Goal: Information Seeking & Learning: Learn about a topic

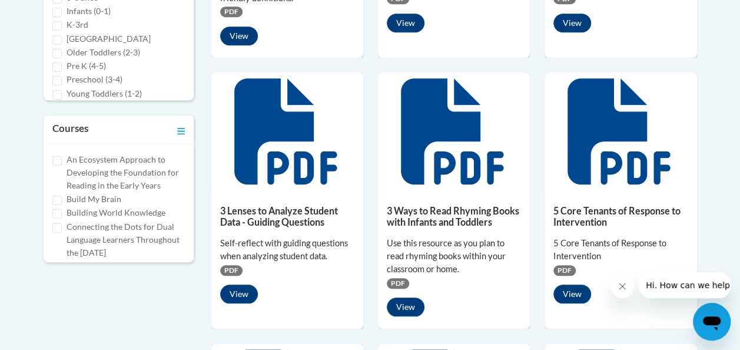
scroll to position [495, 0]
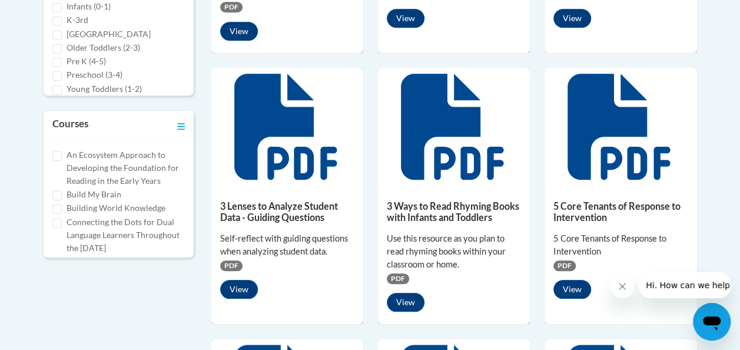
click at [401, 200] on h5 "3 Ways to Read Rhyming Books with Infants and Toddlers" at bounding box center [454, 211] width 134 height 23
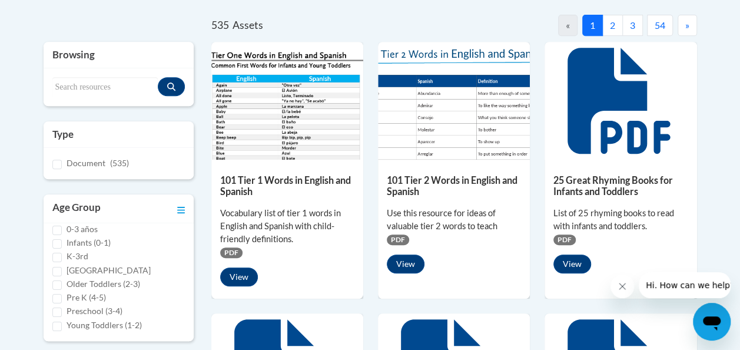
scroll to position [252, 0]
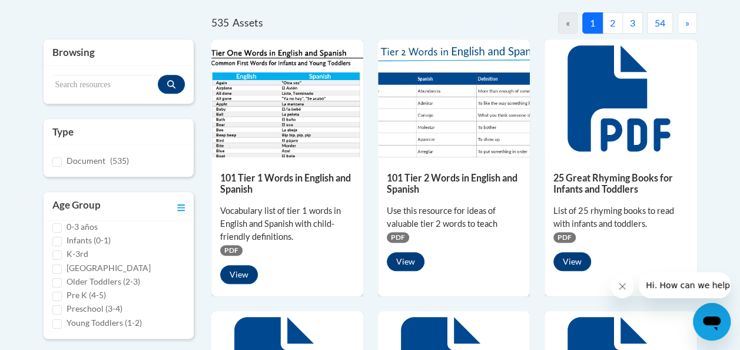
click at [612, 22] on button "2" at bounding box center [612, 22] width 21 height 21
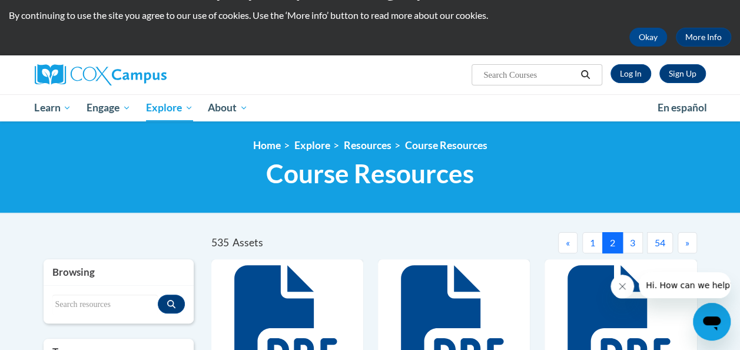
scroll to position [22, 0]
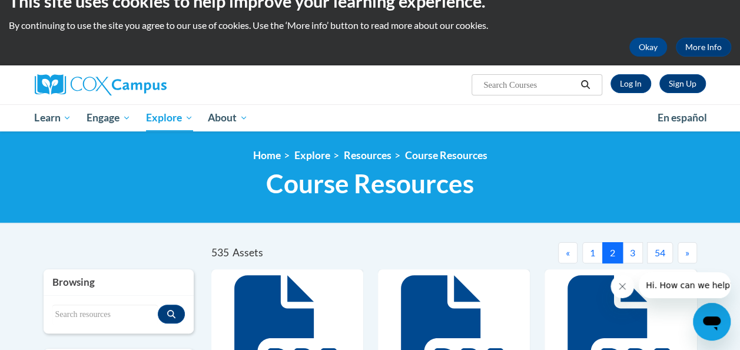
click at [625, 254] on button "3" at bounding box center [633, 252] width 21 height 21
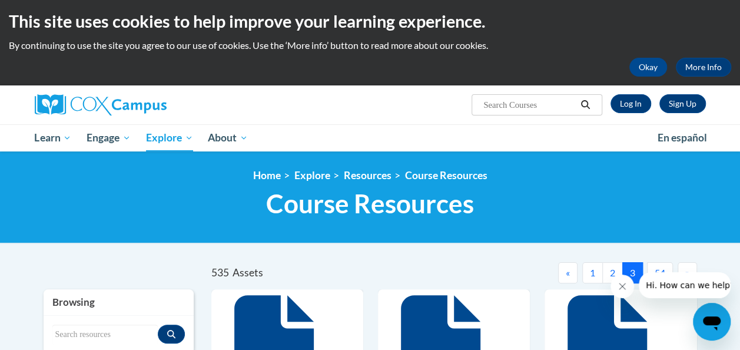
scroll to position [59, 0]
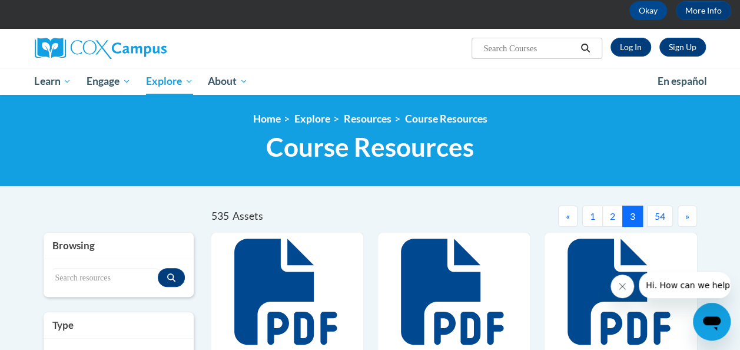
click at [688, 219] on span "»" at bounding box center [688, 215] width 4 height 11
click at [615, 218] on button "4" at bounding box center [612, 216] width 21 height 21
click at [634, 217] on button "5" at bounding box center [633, 216] width 21 height 21
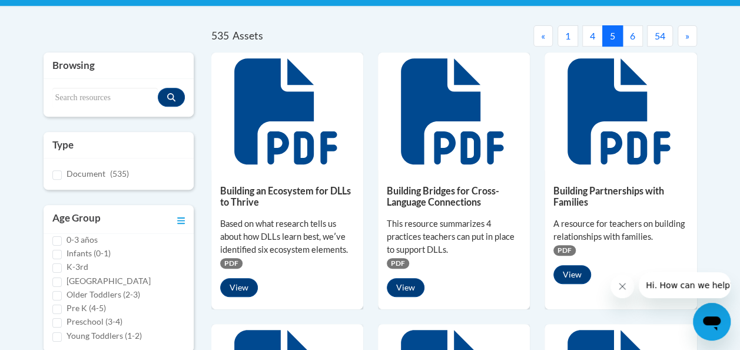
scroll to position [265, 0]
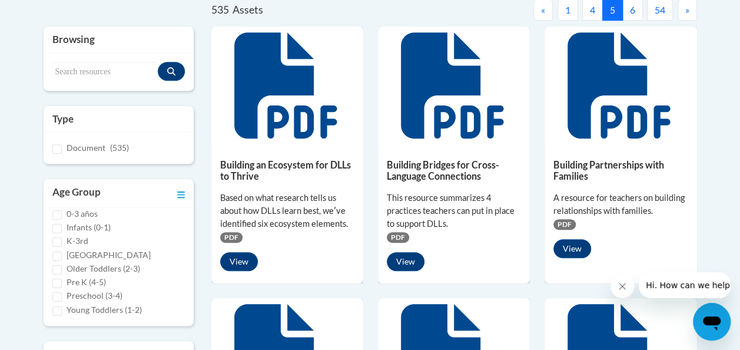
click at [633, 7] on button "6" at bounding box center [633, 9] width 21 height 21
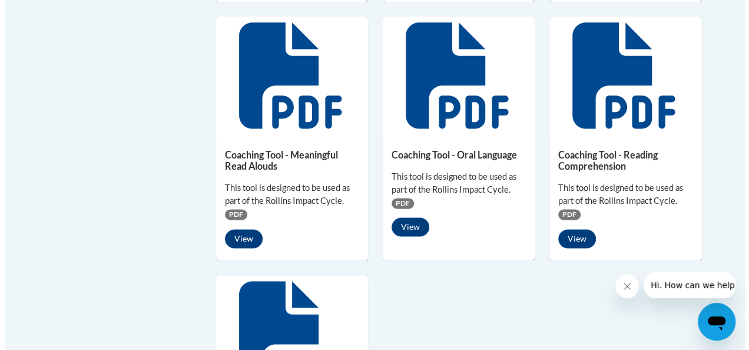
scroll to position [805, 0]
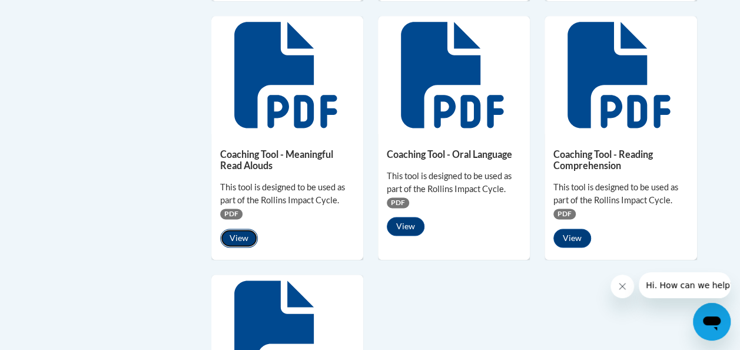
click at [244, 233] on button "View" at bounding box center [239, 238] width 38 height 19
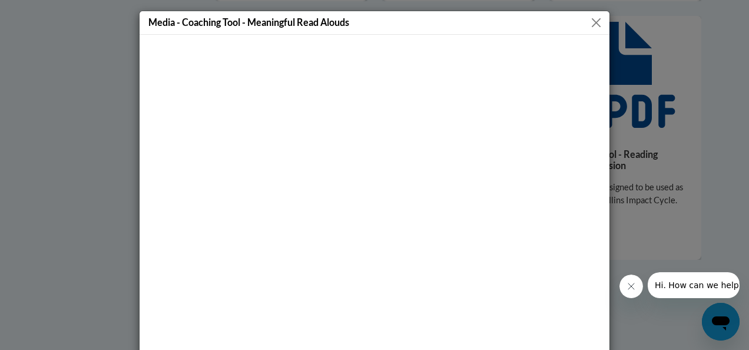
scroll to position [69, 0]
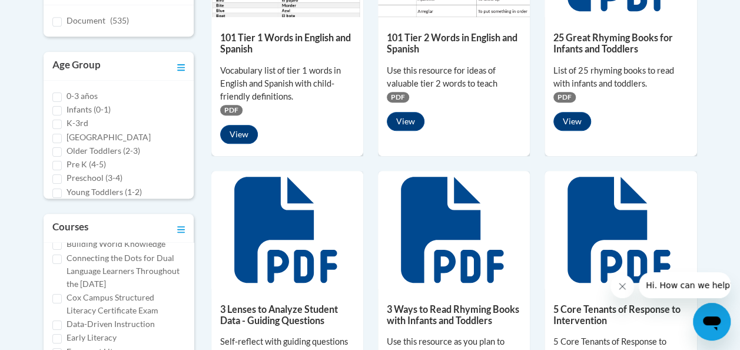
scroll to position [66, 0]
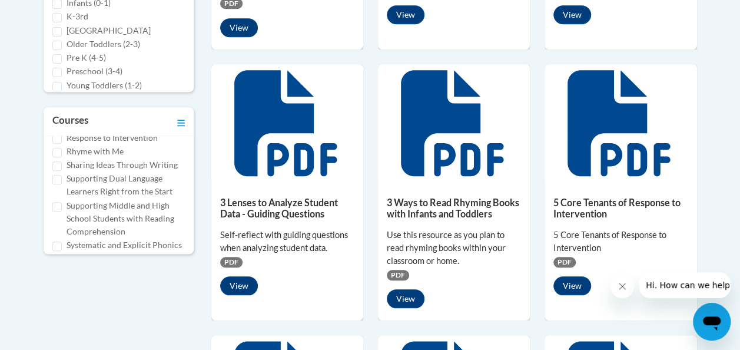
scroll to position [621, 0]
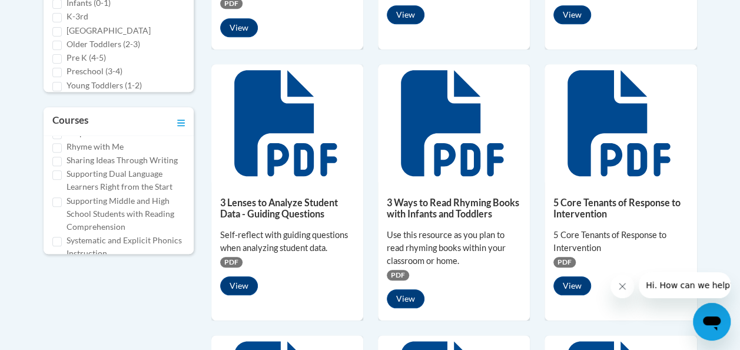
click at [58, 112] on input "Relationships are the Heart of Coaching" at bounding box center [56, 106] width 9 height 9
checkbox input "true"
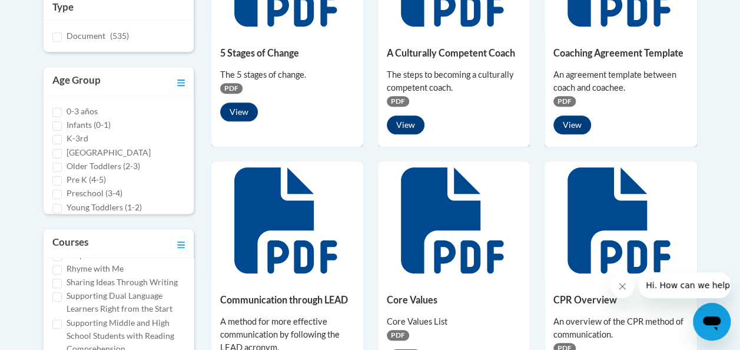
scroll to position [0, 0]
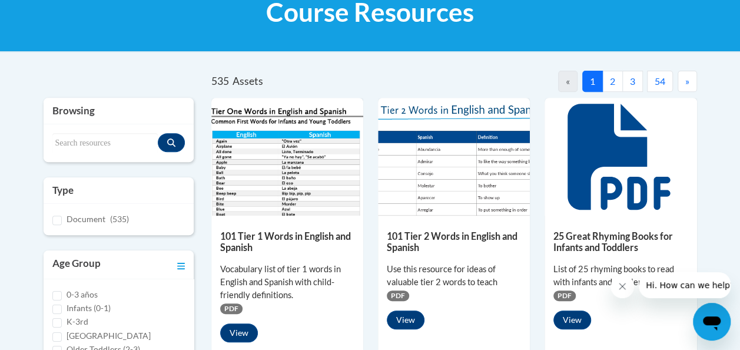
scroll to position [195, 0]
